Goal: Task Accomplishment & Management: Complete application form

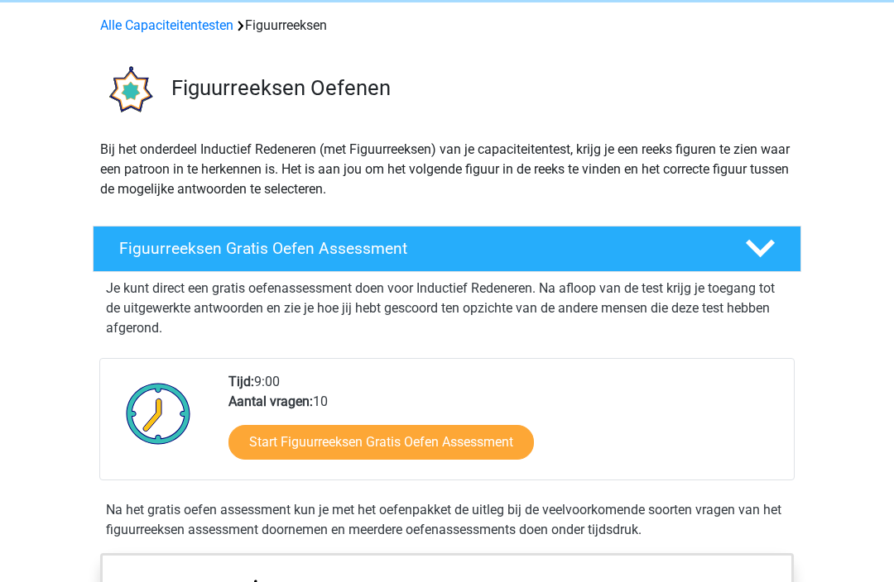
scroll to position [75, 0]
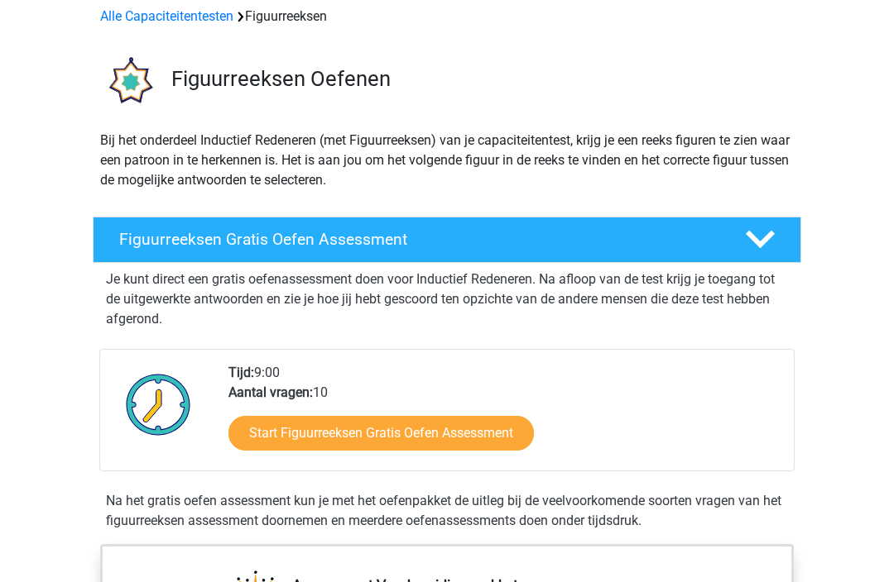
click at [476, 449] on link "Start Figuurreeksen Gratis Oefen Assessment" at bounding box center [380, 434] width 305 height 35
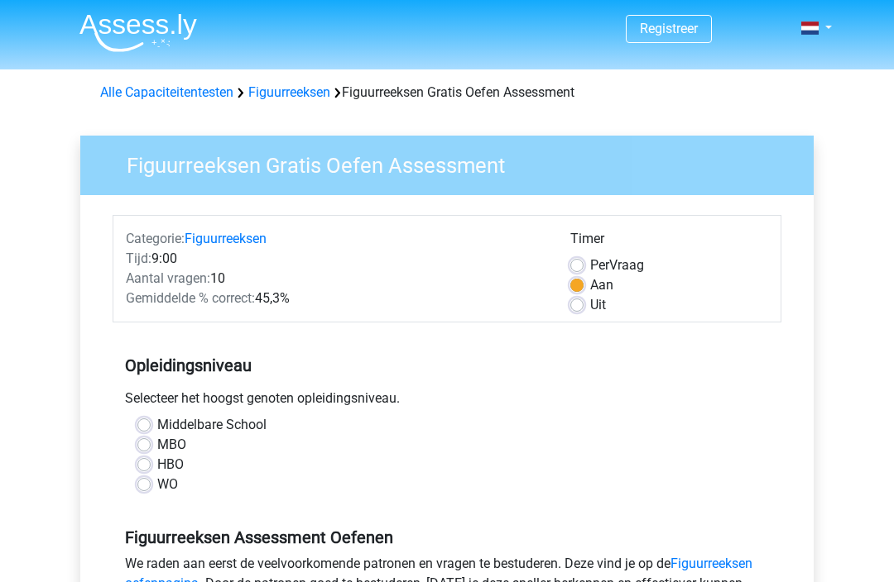
click at [157, 468] on label "HBO" at bounding box center [170, 465] width 26 height 20
click at [141, 468] on input "HBO" at bounding box center [143, 463] width 13 height 17
radio input "true"
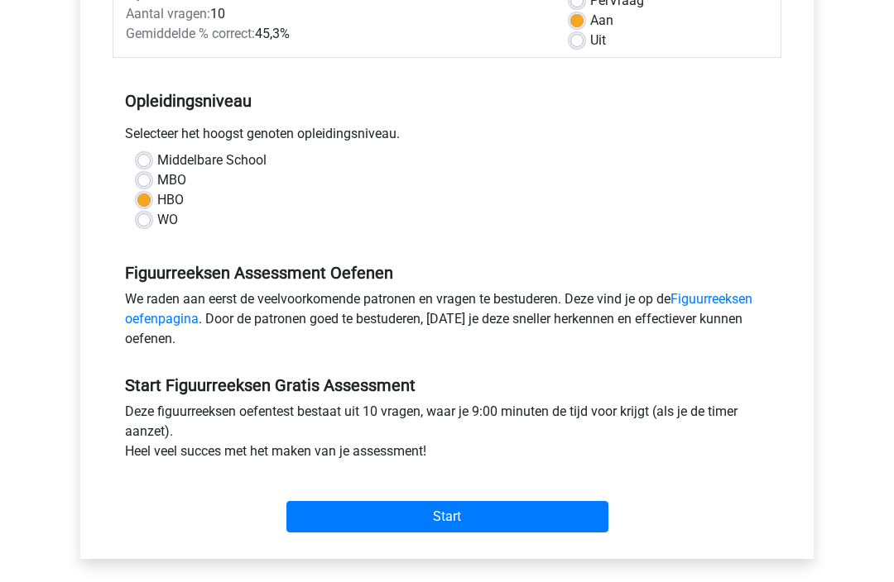
scroll to position [290, 0]
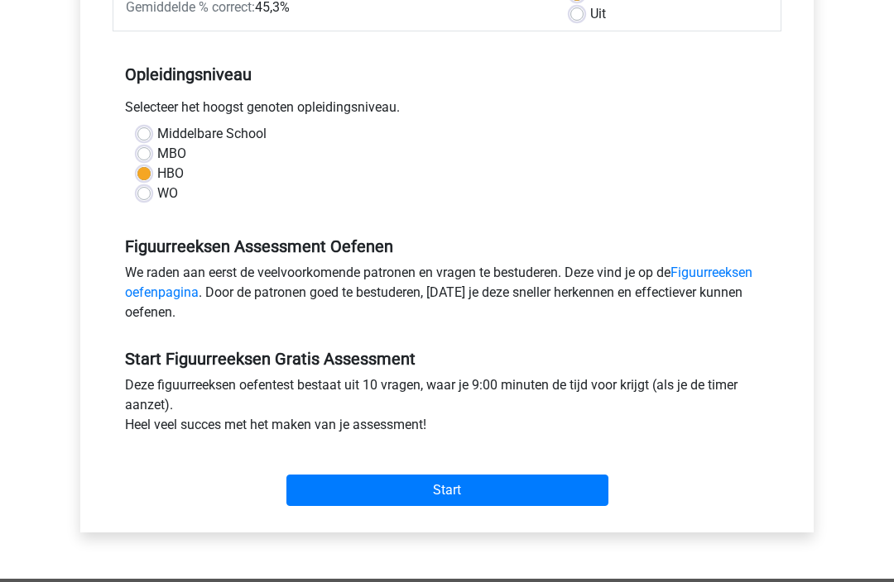
click at [504, 484] on input "Start" at bounding box center [447, 491] width 322 height 31
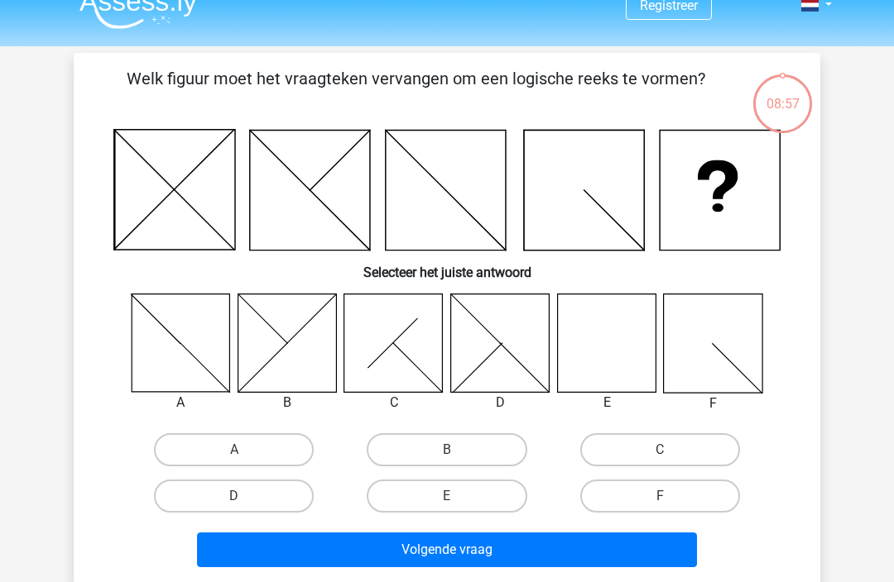
scroll to position [23, 0]
click at [447, 487] on label "E" at bounding box center [447, 496] width 160 height 33
click at [447, 496] on input "E" at bounding box center [452, 501] width 11 height 11
radio input "true"
click at [560, 557] on button "Volgende vraag" at bounding box center [447, 550] width 501 height 35
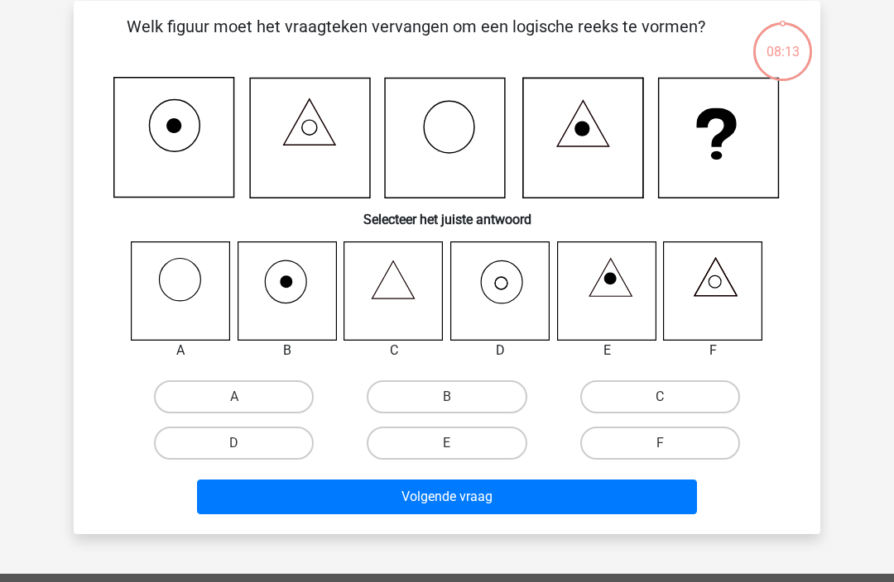
scroll to position [76, 0]
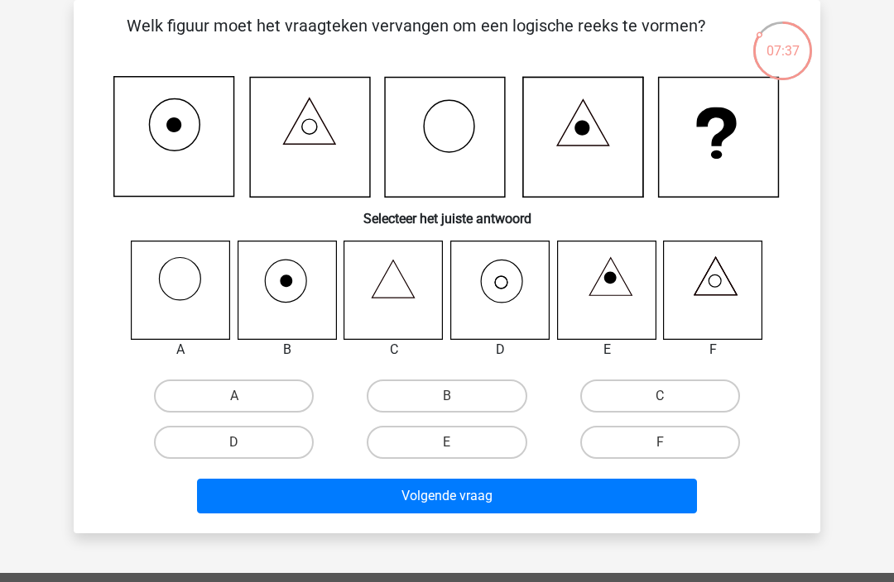
click at [242, 437] on label "D" at bounding box center [234, 442] width 160 height 33
click at [242, 443] on input "D" at bounding box center [239, 448] width 11 height 11
radio input "true"
click at [520, 496] on button "Volgende vraag" at bounding box center [447, 496] width 501 height 35
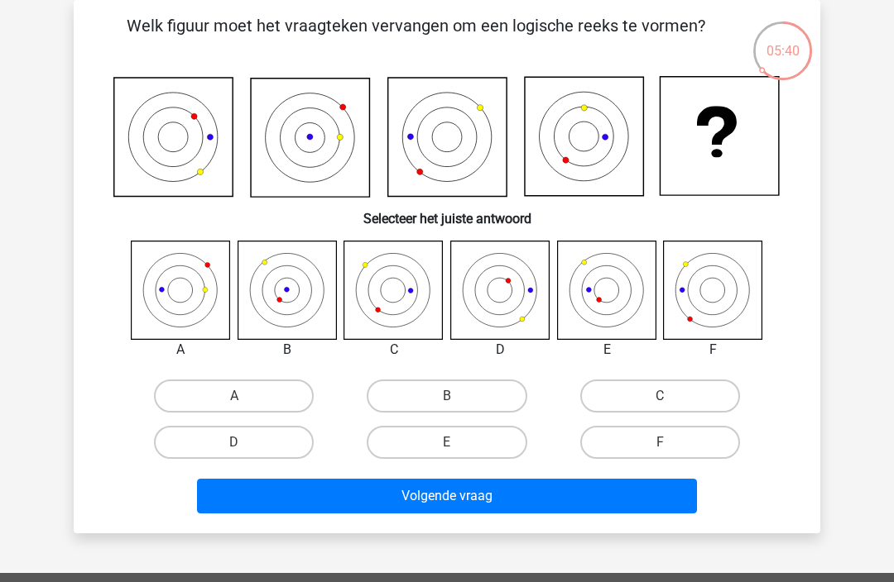
click at [439, 400] on label "B" at bounding box center [447, 396] width 160 height 33
click at [447, 400] on input "B" at bounding box center [452, 401] width 11 height 11
radio input "true"
click at [537, 500] on button "Volgende vraag" at bounding box center [447, 496] width 501 height 35
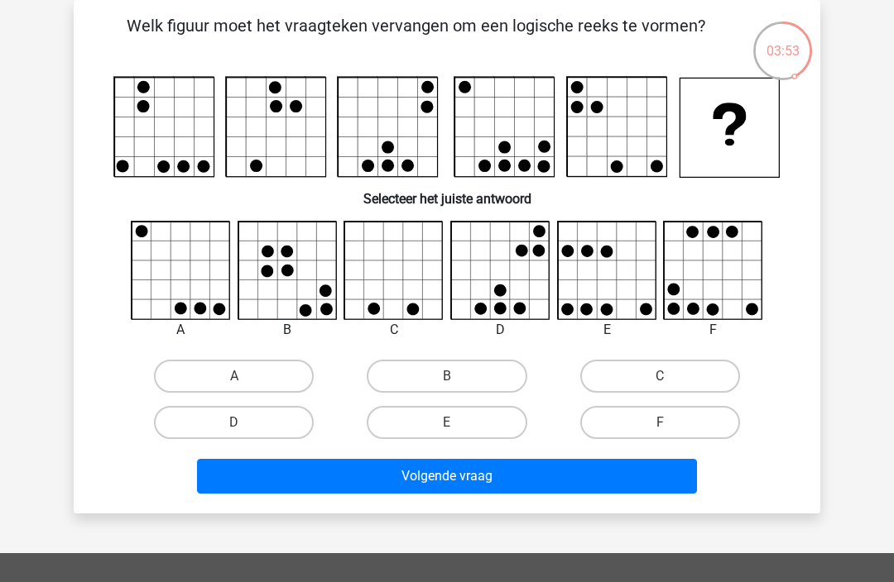
click at [237, 428] on input "D" at bounding box center [239, 428] width 11 height 11
radio input "true"
click at [527, 476] on button "Volgende vraag" at bounding box center [447, 476] width 501 height 35
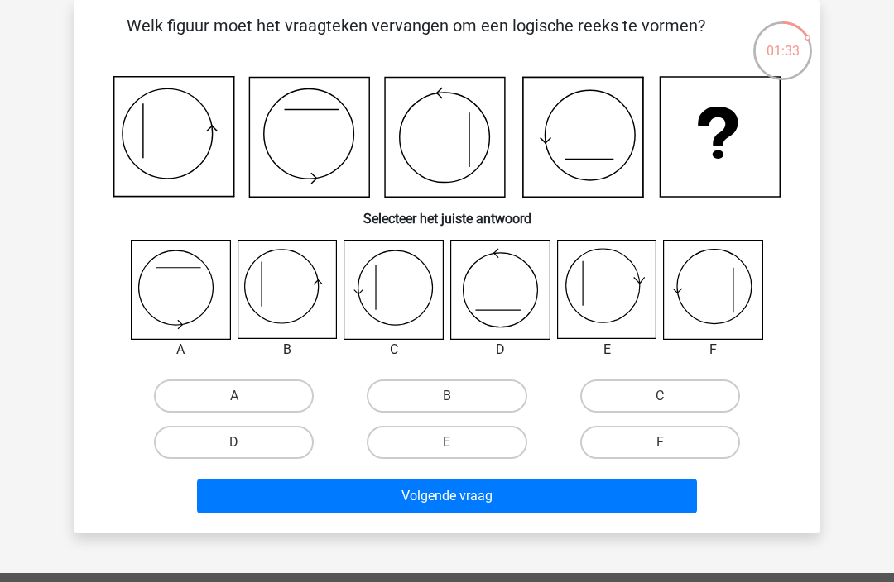
click at [642, 441] on label "F" at bounding box center [660, 442] width 160 height 33
click at [659, 443] on input "F" at bounding box center [664, 448] width 11 height 11
radio input "true"
click at [608, 496] on button "Volgende vraag" at bounding box center [447, 496] width 501 height 35
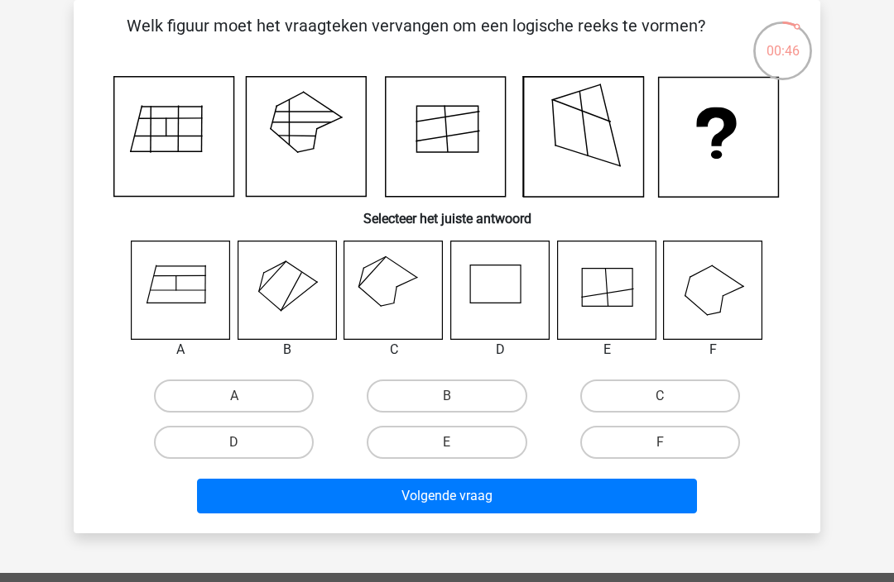
click at [656, 395] on label "C" at bounding box center [660, 396] width 160 height 33
click at [659, 396] on input "C" at bounding box center [664, 401] width 11 height 11
radio input "true"
click at [557, 497] on button "Volgende vraag" at bounding box center [447, 496] width 501 height 35
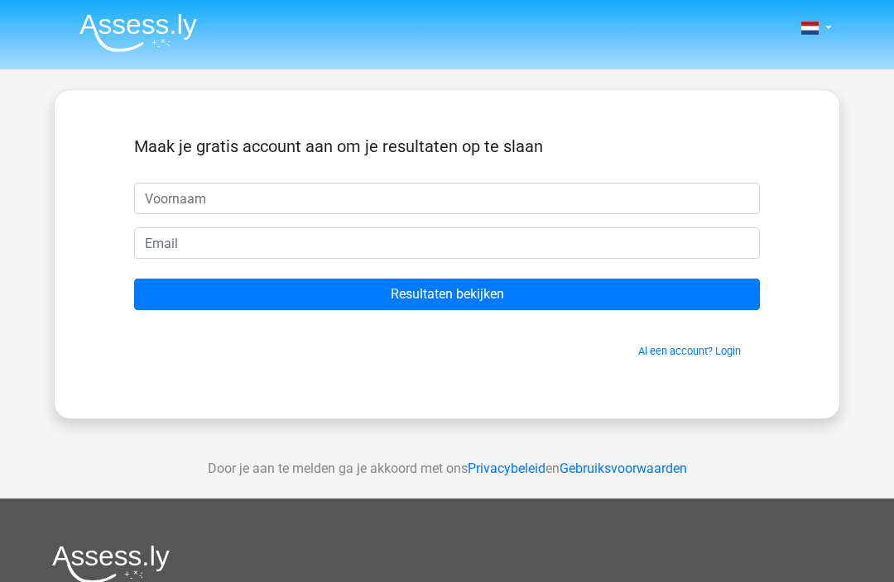
scroll to position [130, 0]
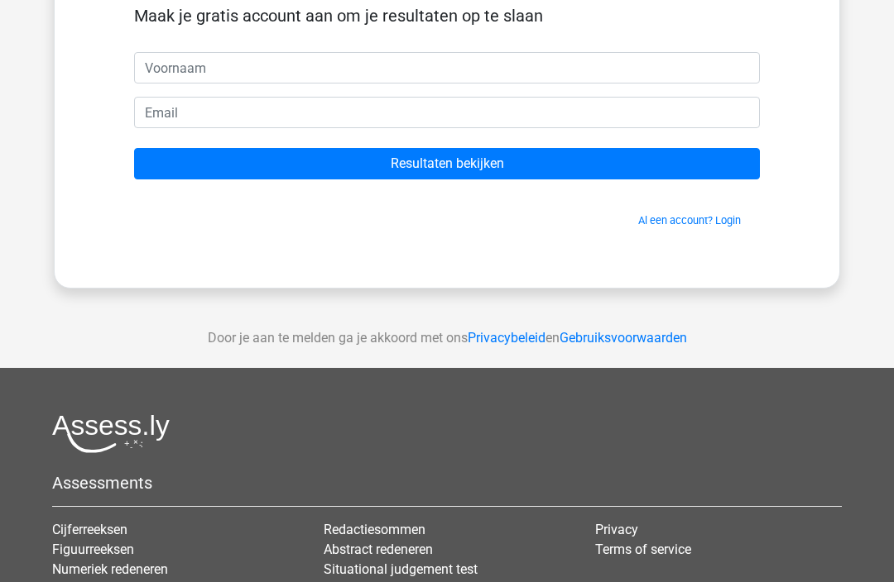
click at [251, 73] on input "text" at bounding box center [447, 68] width 626 height 31
type input "Agnes"
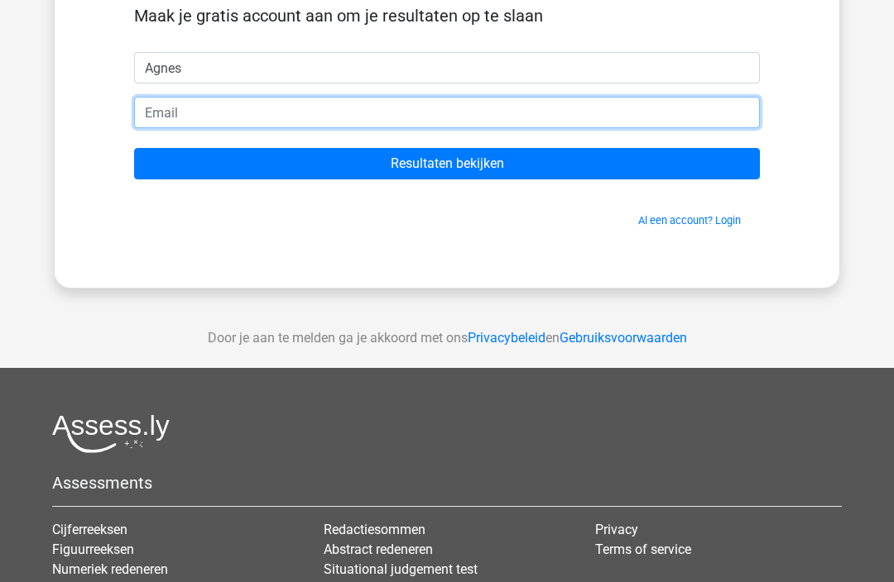
click at [203, 113] on input "email" at bounding box center [447, 113] width 626 height 31
type input "info@agnesholtjer.nl"
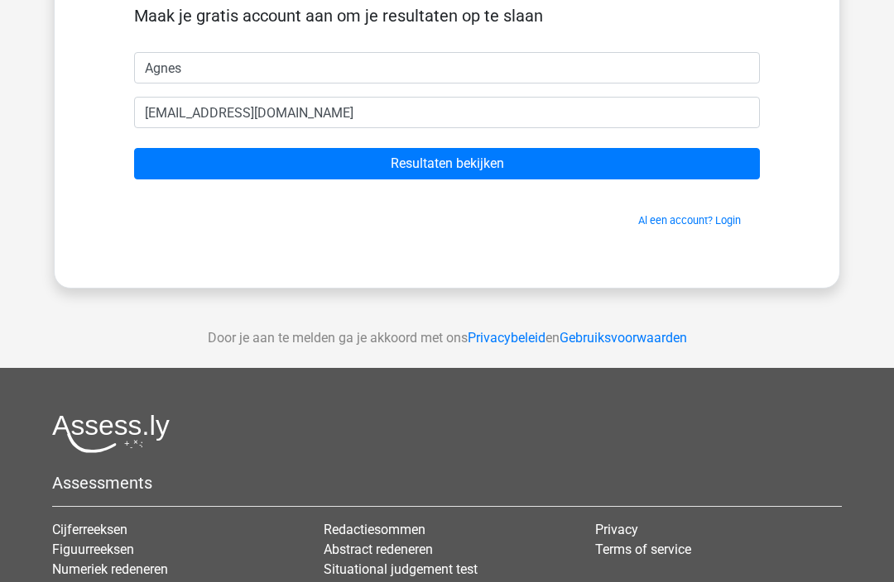
click at [572, 168] on input "Resultaten bekijken" at bounding box center [447, 164] width 626 height 31
click at [745, 460] on div "Assessments Cijferreeksen Figuurreeksen Numeriek redeneren Abstracte matrices V…" at bounding box center [447, 554] width 814 height 278
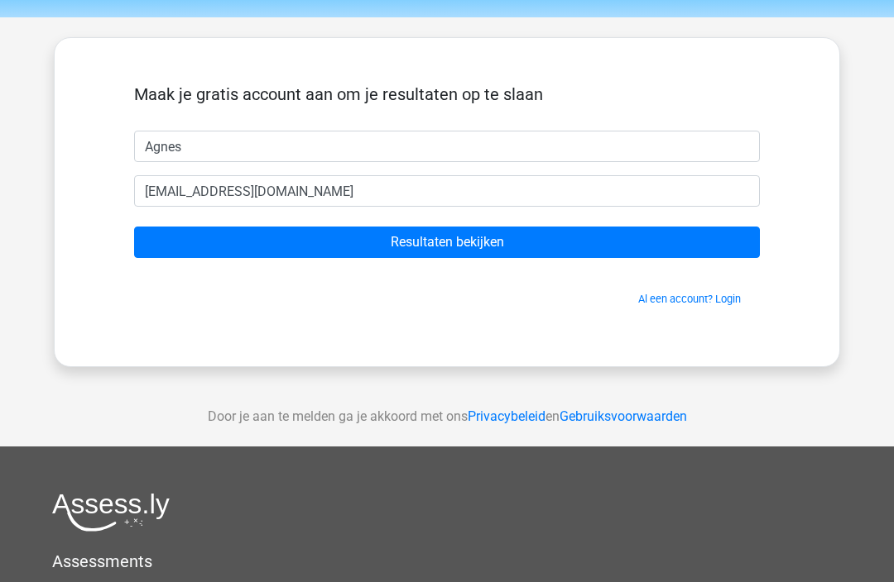
scroll to position [0, 0]
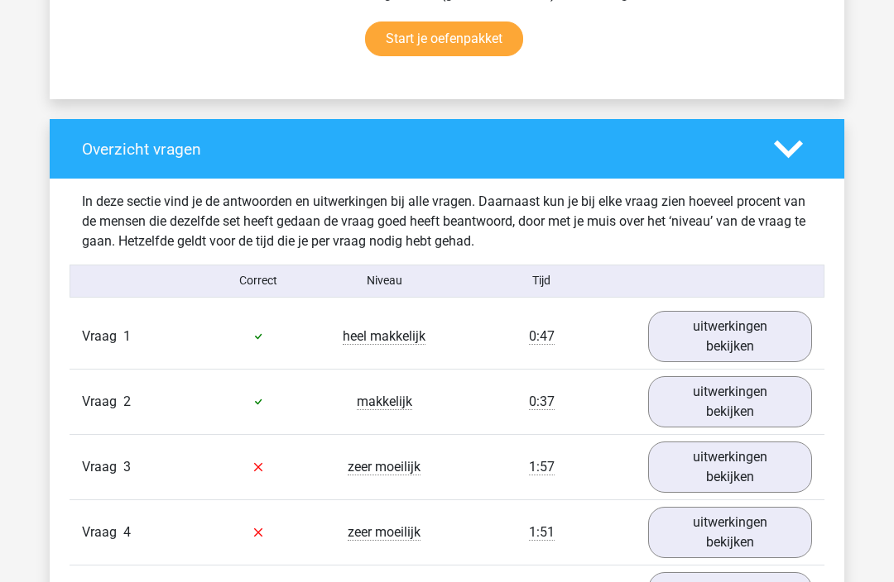
scroll to position [1115, 0]
click at [755, 333] on link "uitwerkingen bekijken" at bounding box center [730, 336] width 164 height 51
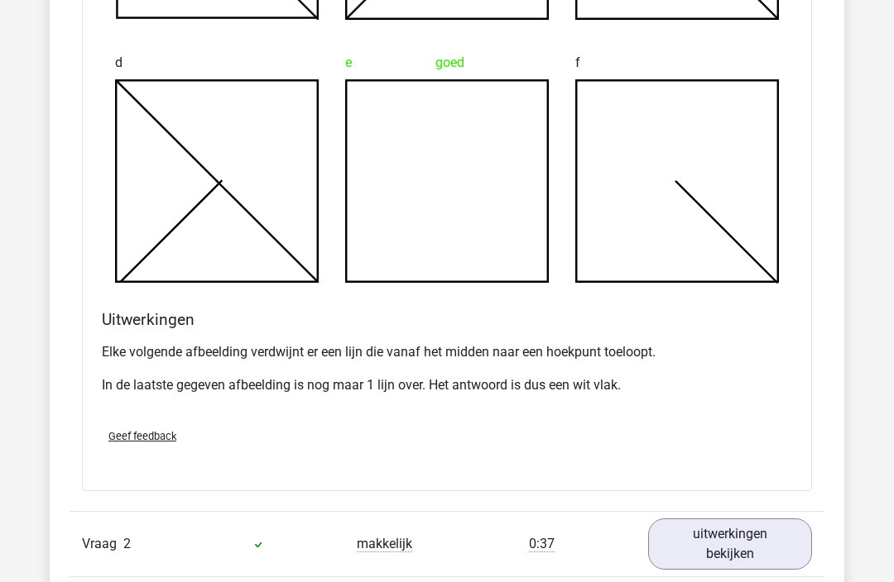
scroll to position [1911, 0]
click at [739, 539] on link "uitwerkingen bekijken" at bounding box center [730, 544] width 164 height 51
click at [736, 549] on link "uitwerkingen bekijken" at bounding box center [730, 544] width 164 height 51
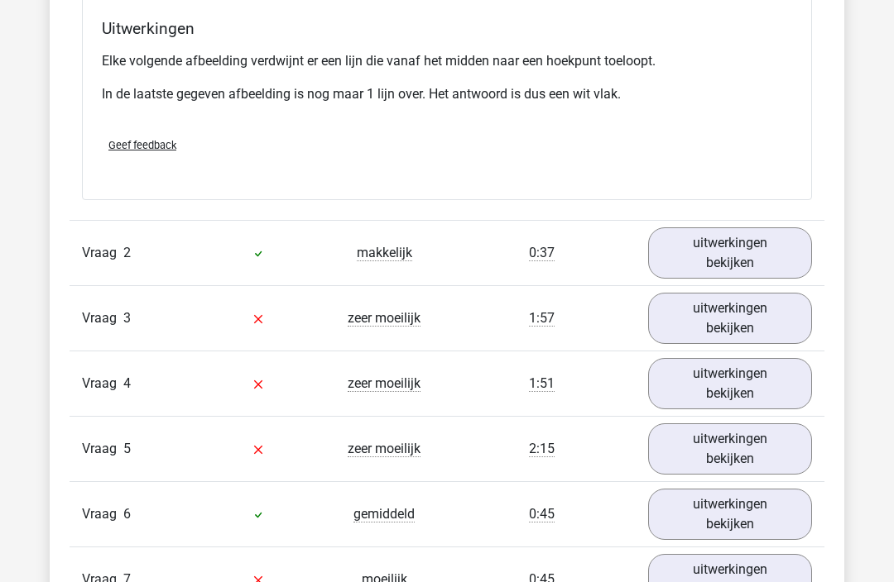
scroll to position [2185, 0]
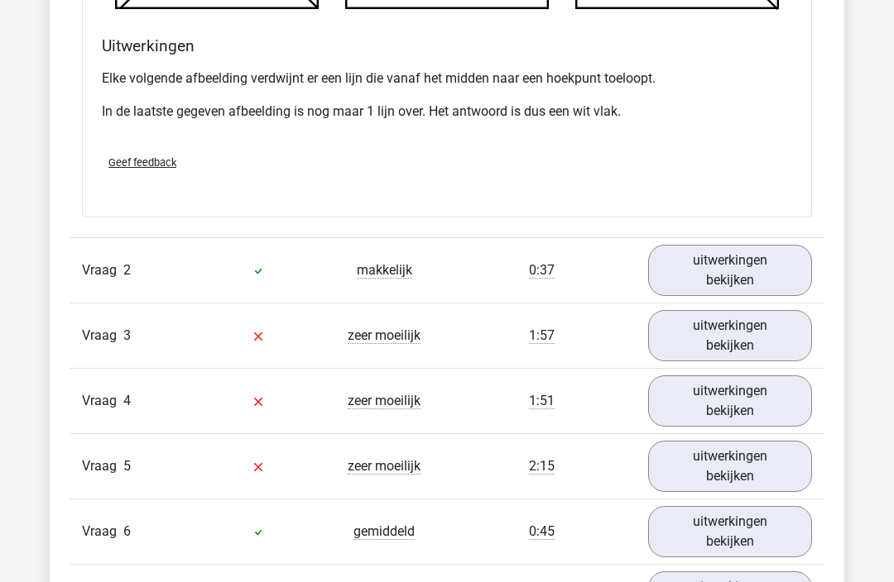
click at [737, 271] on link "uitwerkingen bekijken" at bounding box center [730, 270] width 164 height 51
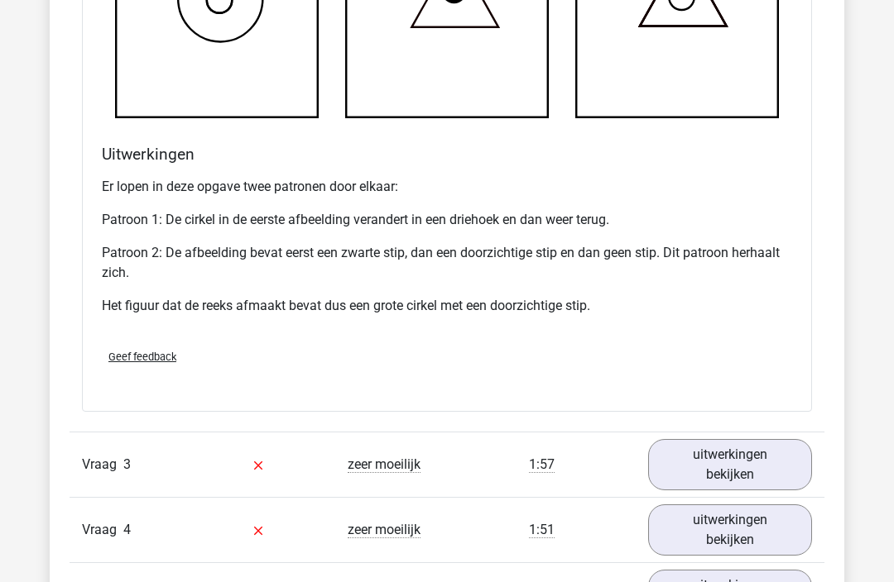
scroll to position [3083, 0]
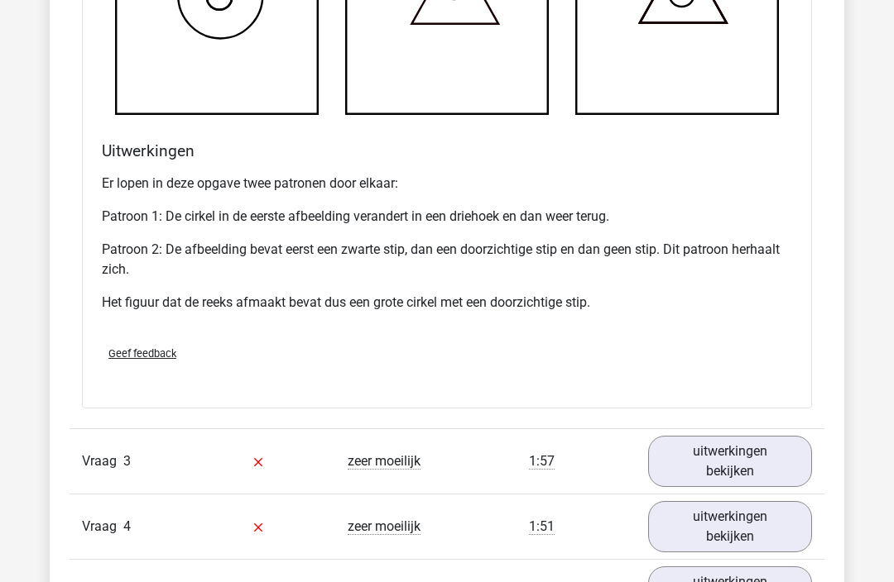
click at [727, 469] on link "uitwerkingen bekijken" at bounding box center [730, 461] width 164 height 51
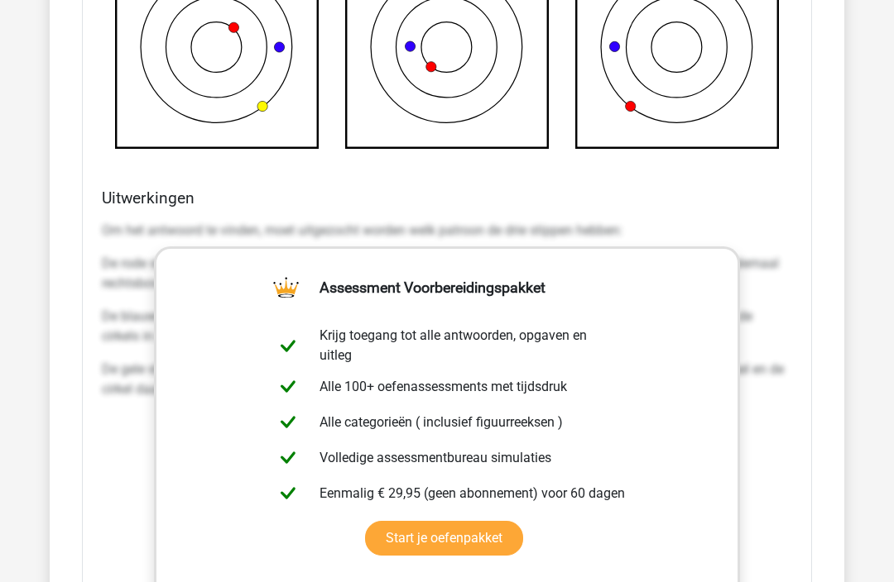
scroll to position [4139, 0]
click at [808, 551] on div "Welk figuur moet het vraagteken vervangen om een logische reeks te vormen? a b …" at bounding box center [447, 122] width 730 height 1329
click at [461, 546] on link "Start je oefenpakket" at bounding box center [444, 538] width 158 height 35
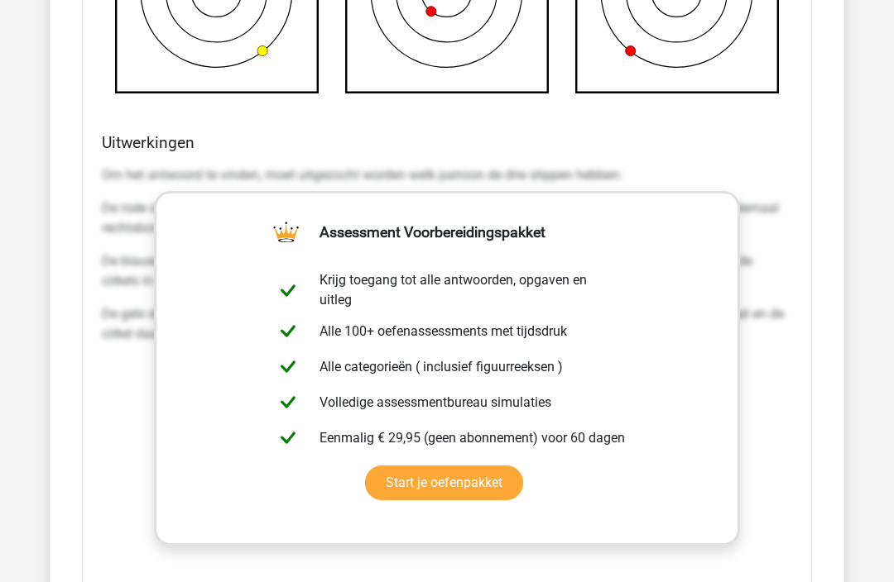
click at [807, 224] on div "Welk figuur moet het vraagteken vervangen om een logische reeks te vormen? a b …" at bounding box center [447, 67] width 730 height 1329
click at [725, 166] on p "Om het antwoord te vinden, moet uitgezocht worden welk patroon de drie stippen …" at bounding box center [447, 176] width 690 height 20
